Goal: Check status: Check status

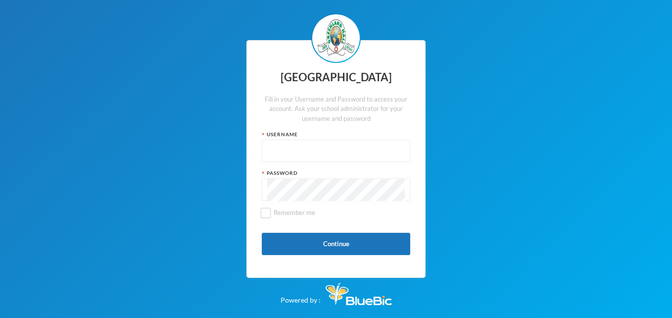
click at [378, 146] on input "text" at bounding box center [336, 151] width 138 height 22
type input "glh25cs27"
click at [270, 212] on input "Remember me" at bounding box center [266, 212] width 10 height 10
checkbox input "true"
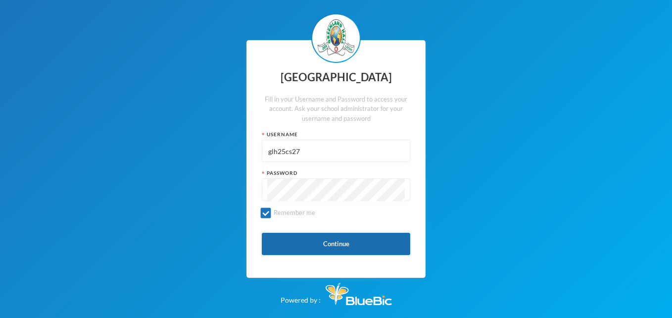
click at [343, 240] on button "Continue" at bounding box center [336, 244] width 148 height 22
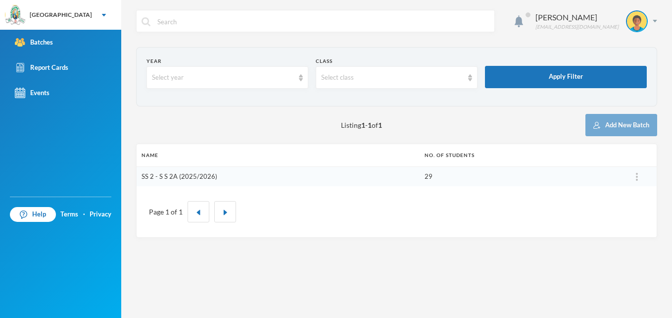
click at [187, 176] on link "SS 2 - S S 2A (2025/2026)" at bounding box center [180, 176] width 76 height 8
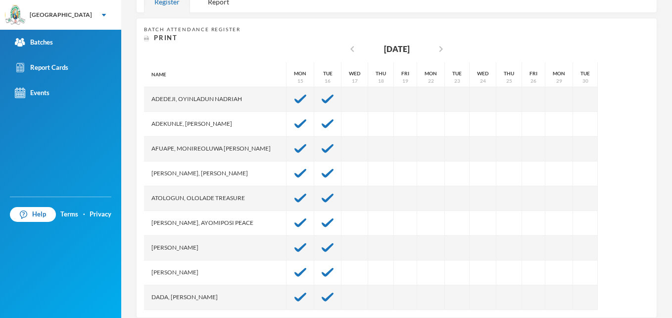
scroll to position [193, 0]
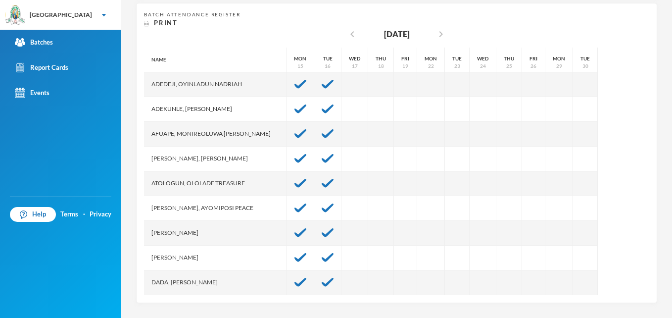
click at [187, 176] on div "Atologun, Ololade Treasure" at bounding box center [215, 183] width 143 height 25
